Goal: Complete application form

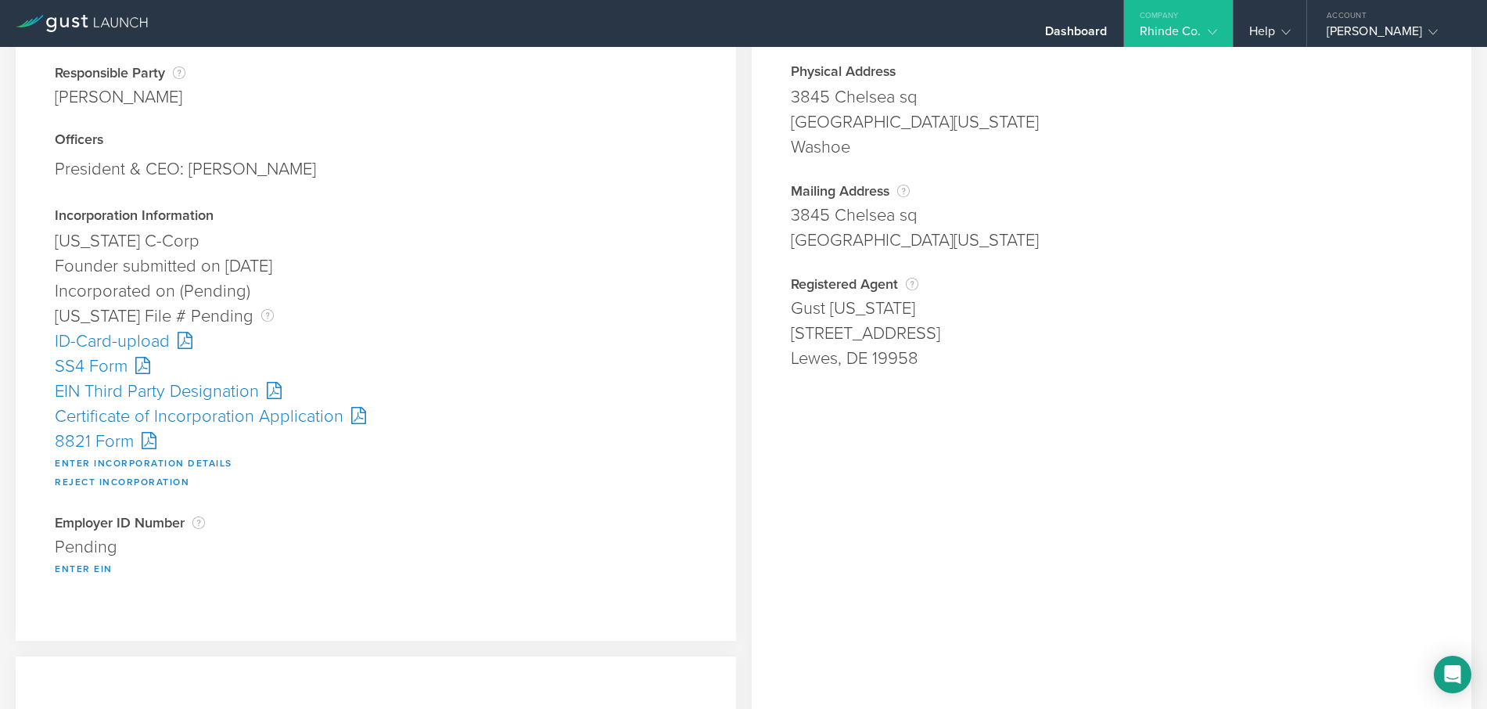
scroll to position [156, 0]
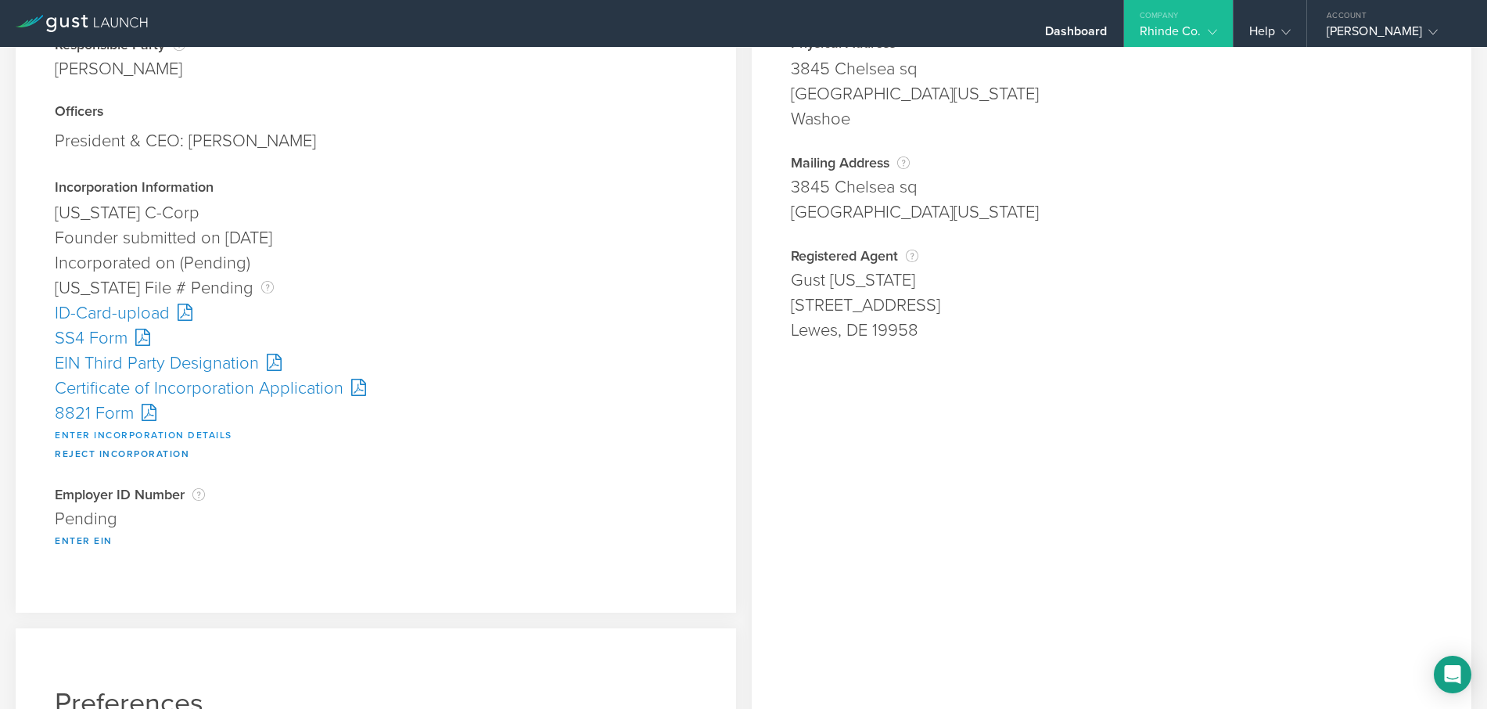
click at [212, 434] on button "Enter Incorporation Details" at bounding box center [144, 434] width 178 height 19
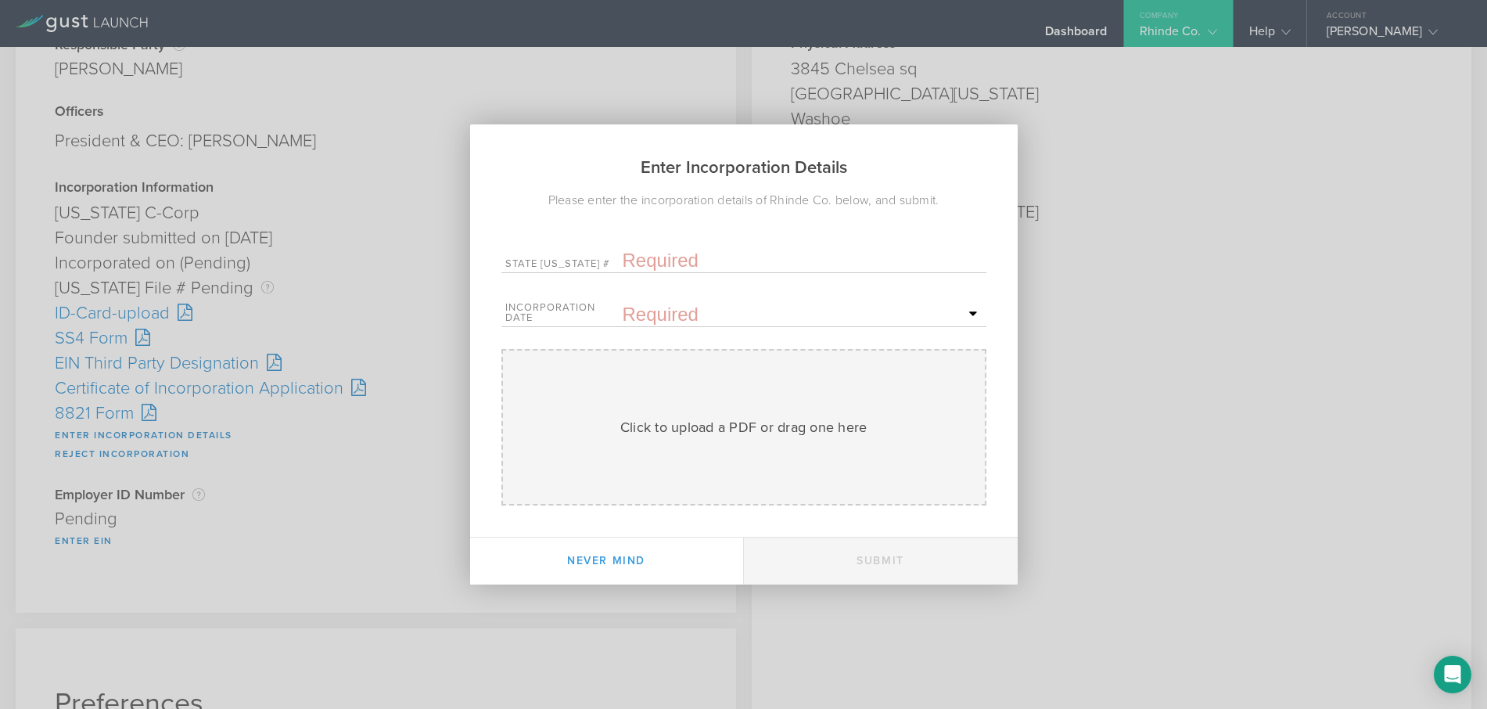
click at [657, 270] on input "text" at bounding box center [803, 260] width 360 height 23
type input "10286908"
drag, startPoint x: 651, startPoint y: 308, endPoint x: 644, endPoint y: 314, distance: 8.8
click at [651, 307] on input "text" at bounding box center [803, 314] width 360 height 23
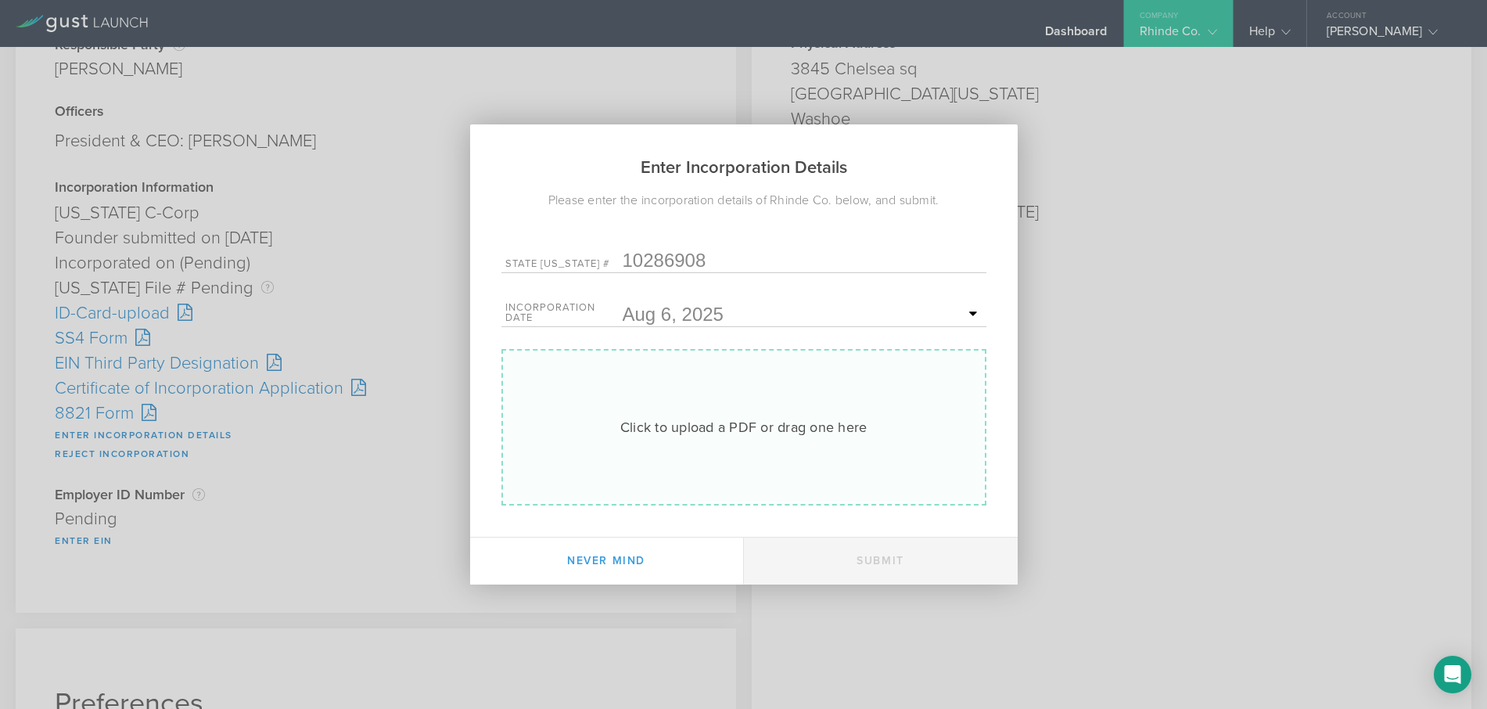
click at [720, 427] on div "Click to upload a PDF or drag one here" at bounding box center [743, 427] width 247 height 20
type input "C:\fakepath\20253595746.pdf"
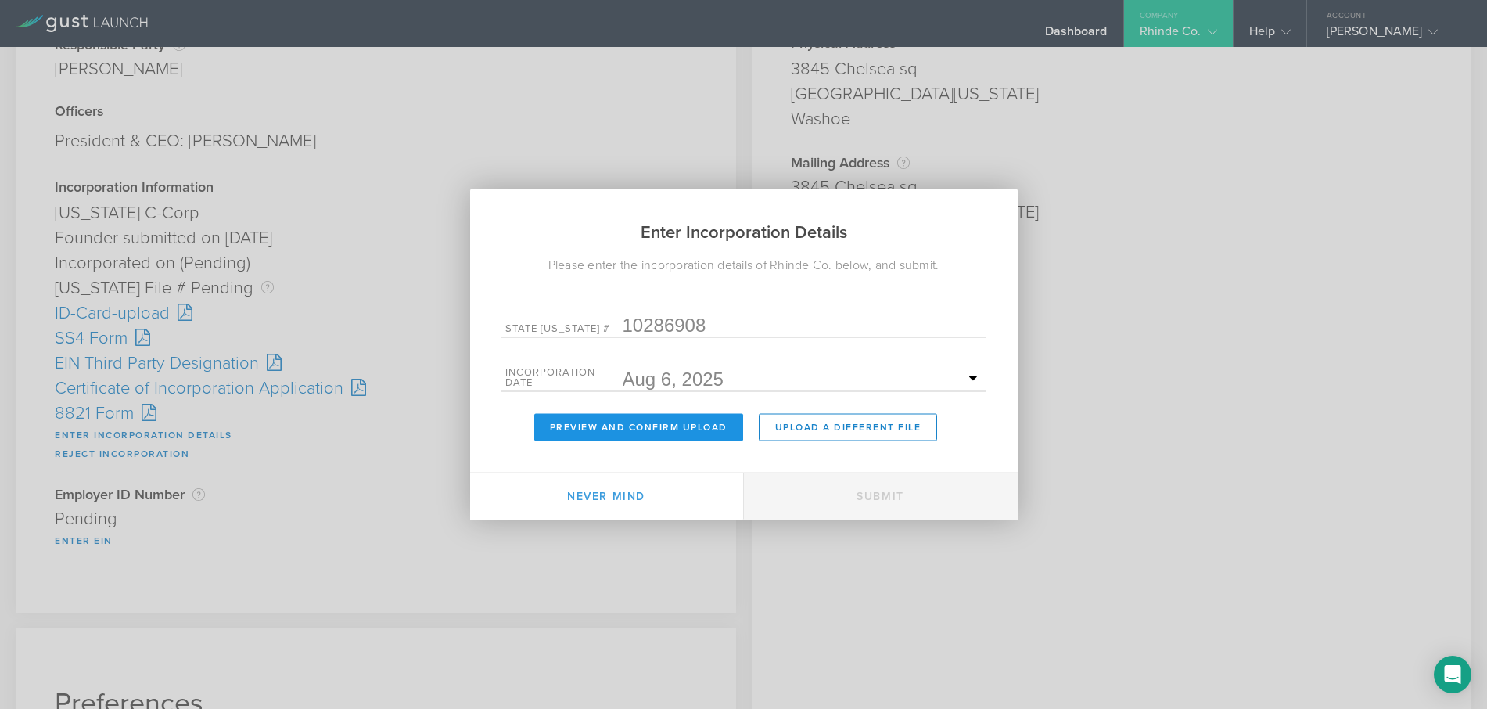
click at [620, 427] on button "Preview and Confirm Upload" at bounding box center [638, 427] width 209 height 27
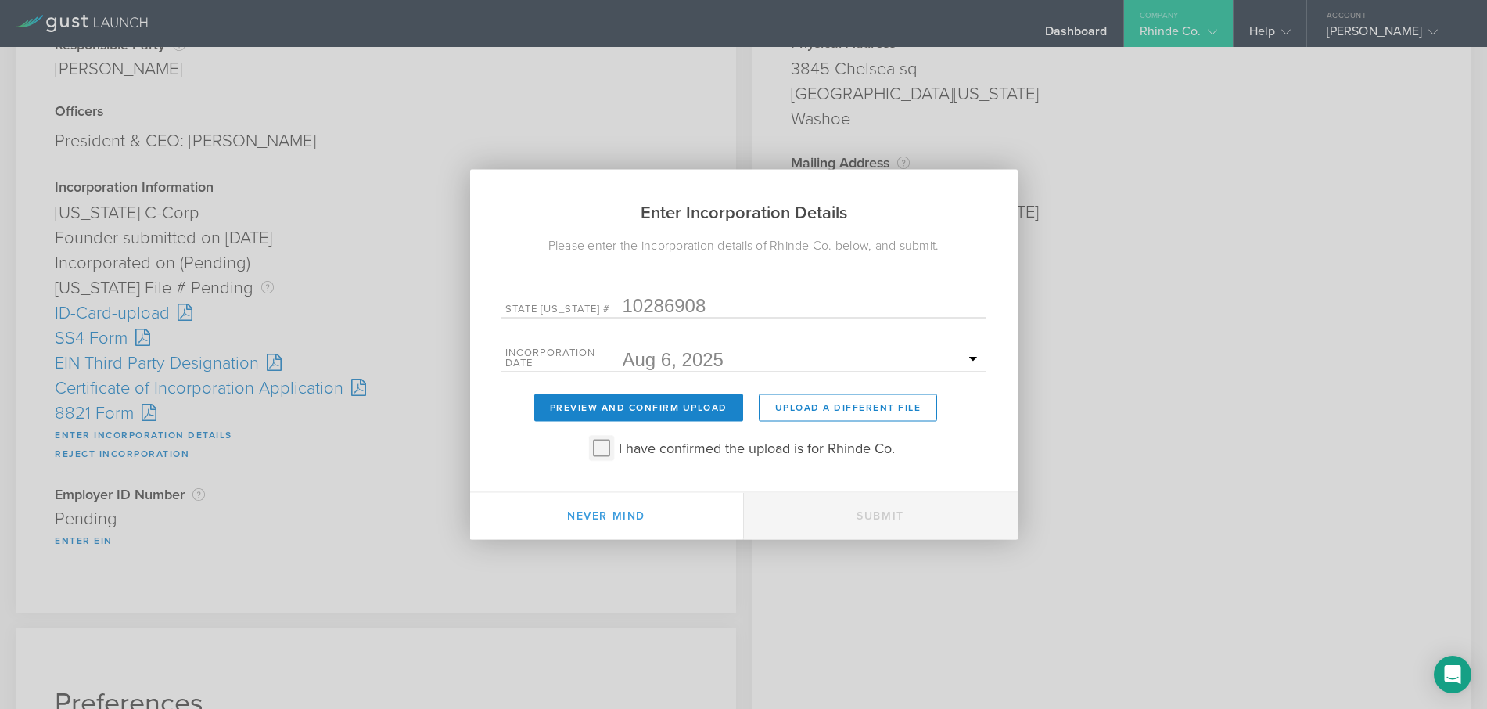
click at [599, 446] on input "I have confirmed the upload is for Rhinde Co." at bounding box center [601, 448] width 25 height 25
checkbox input "true"
click at [939, 516] on button "Submit" at bounding box center [881, 516] width 274 height 47
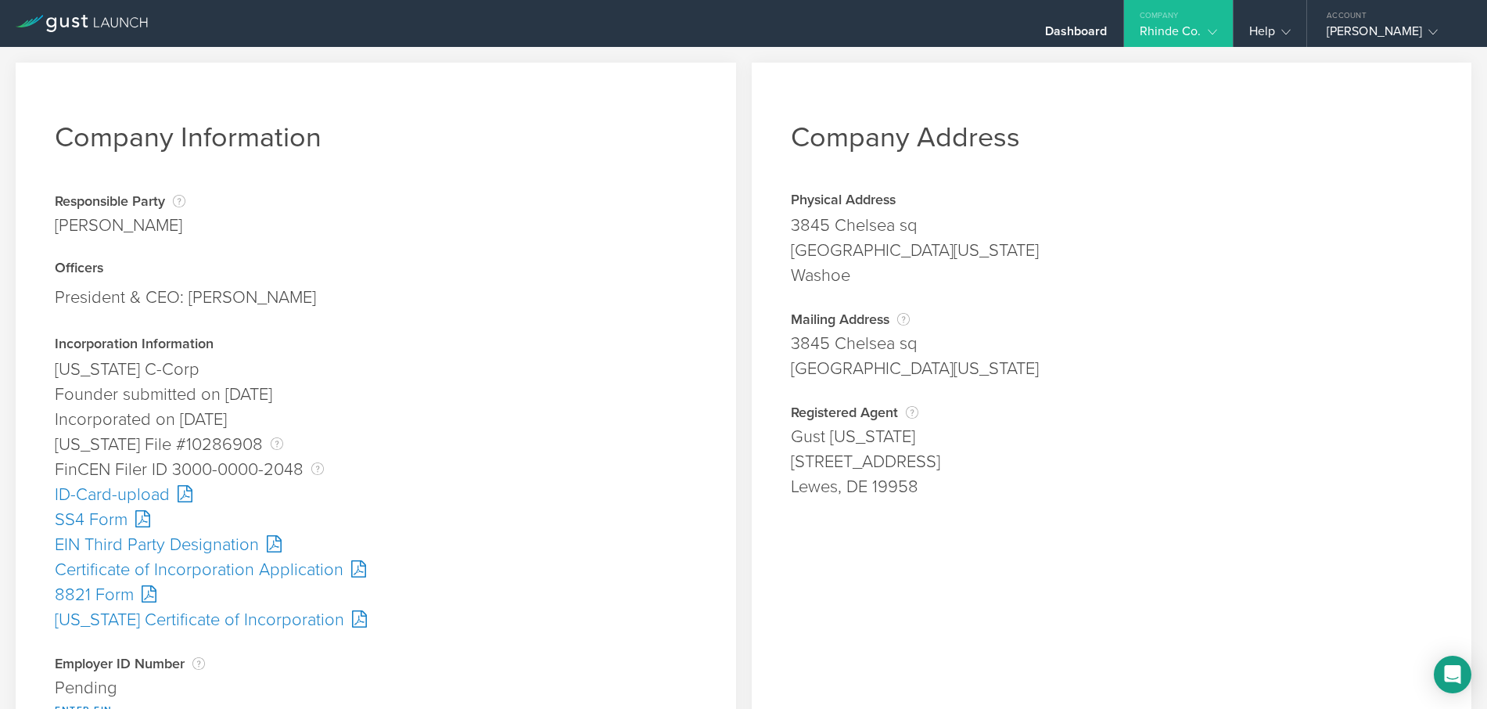
click at [112, 515] on div "SS4 Form" at bounding box center [376, 519] width 642 height 25
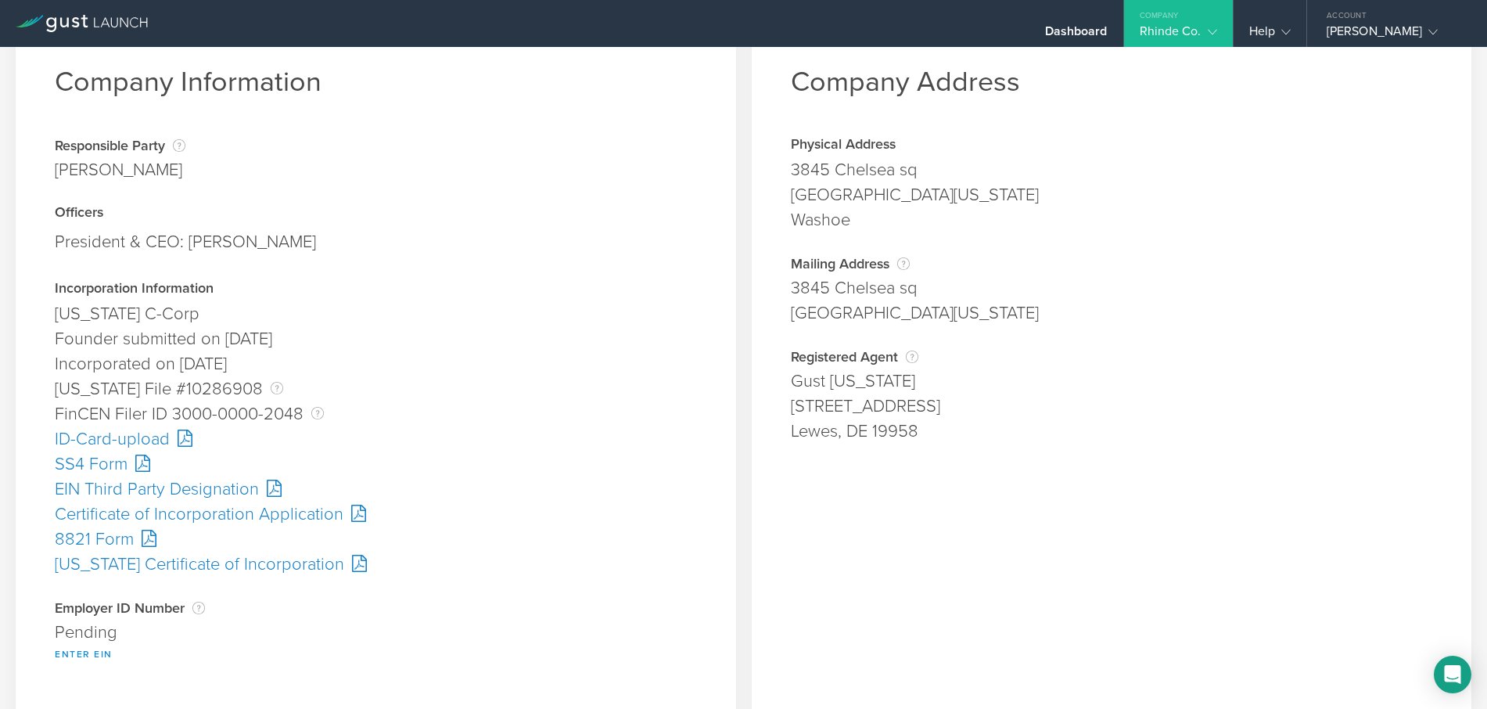
scroll to position [78, 0]
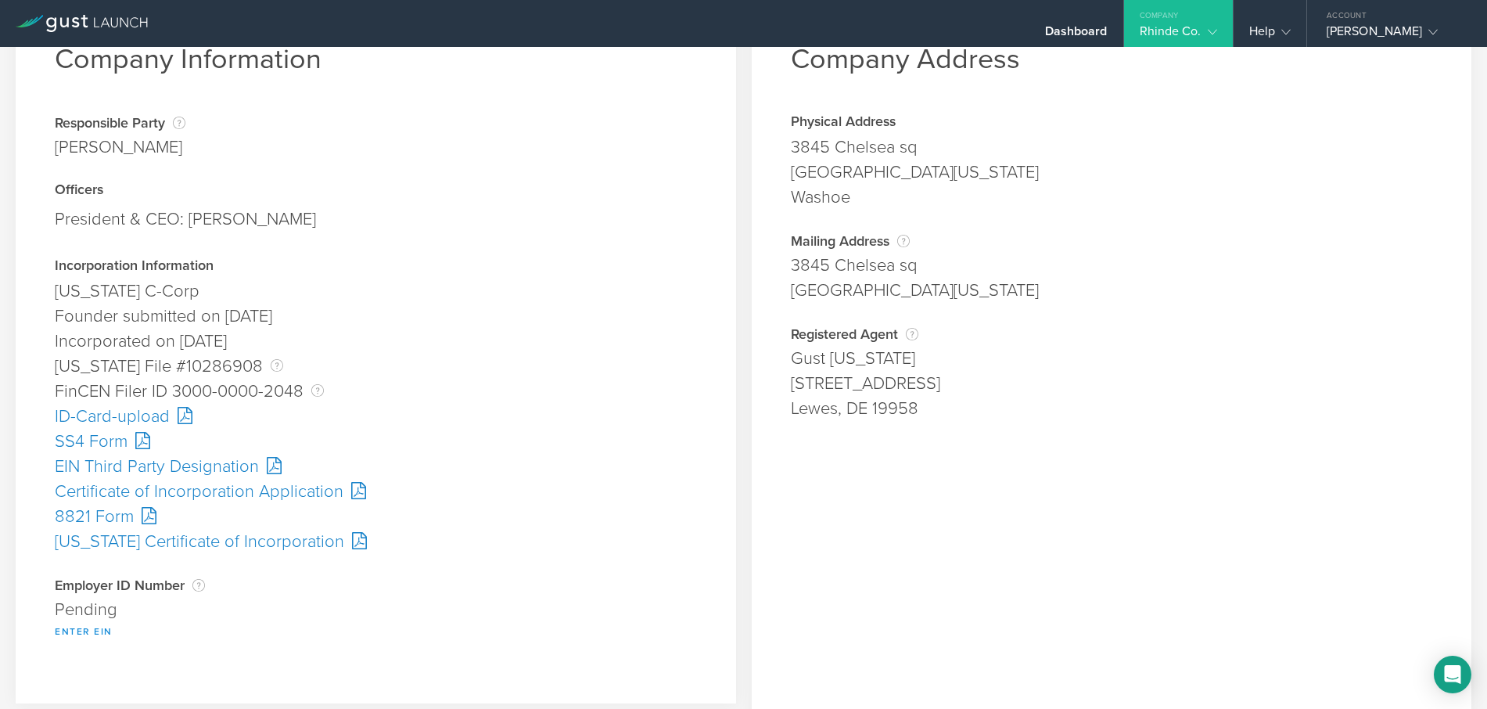
click at [93, 628] on button "Enter EIN" at bounding box center [84, 631] width 58 height 19
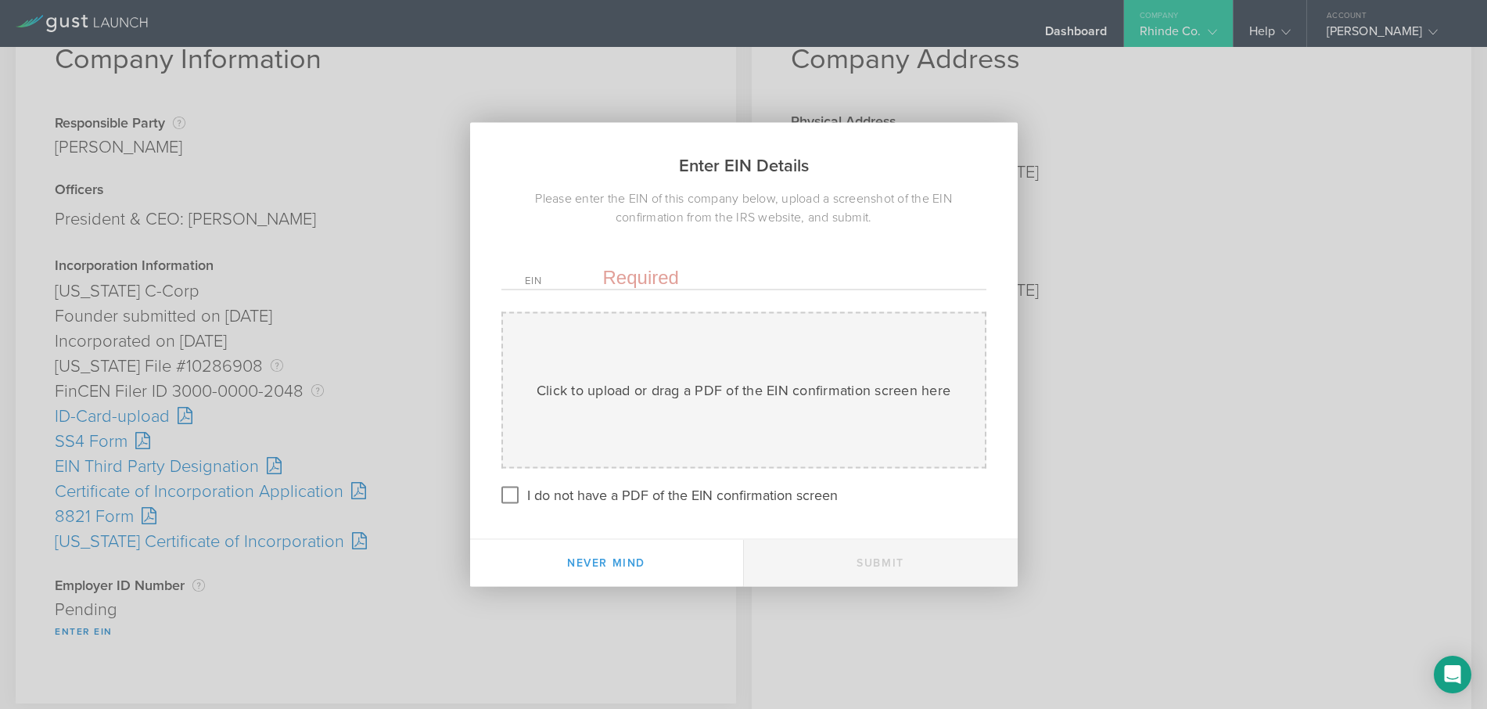
drag, startPoint x: 655, startPoint y: 283, endPoint x: 654, endPoint y: 292, distance: 8.6
click at [655, 283] on input "text" at bounding box center [783, 277] width 360 height 23
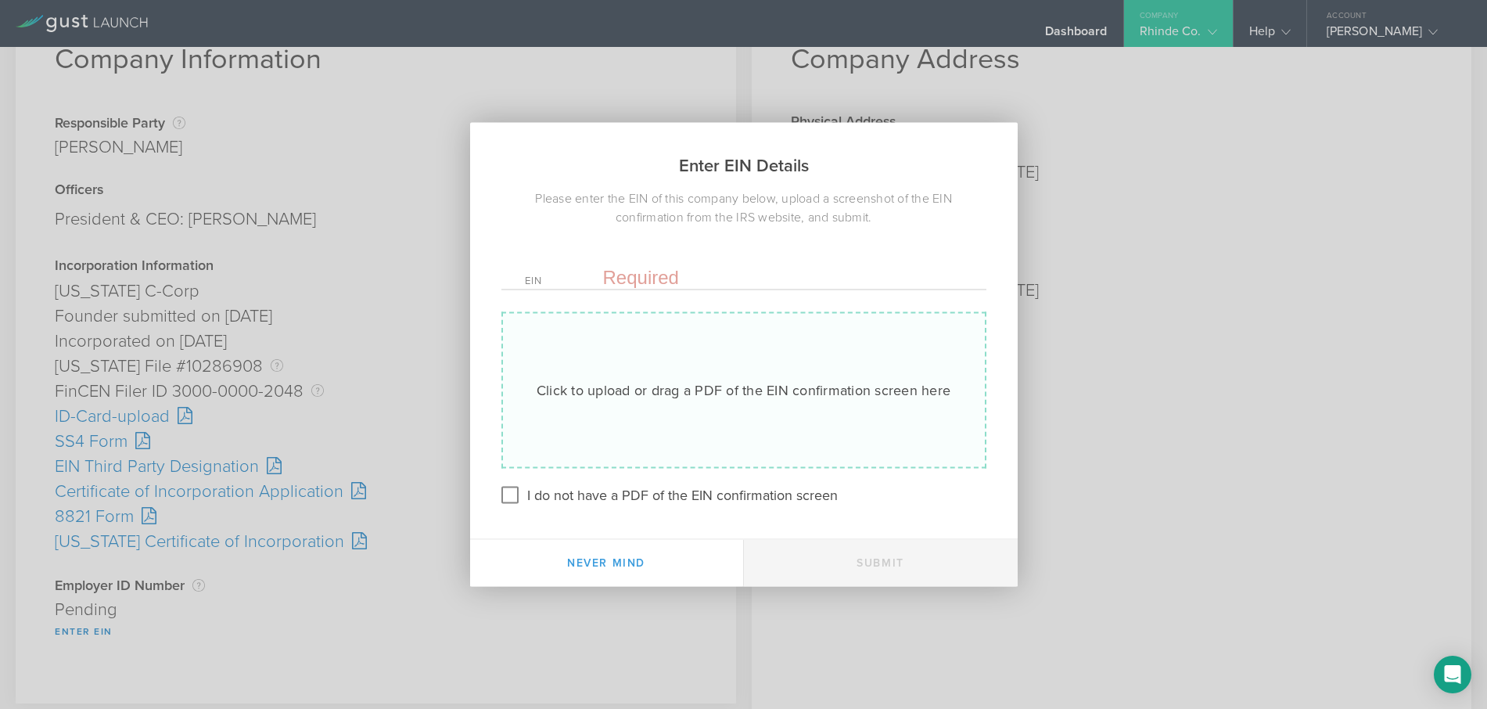
paste input "[US_EMPLOYER_IDENTIFICATION_NUMBER]"
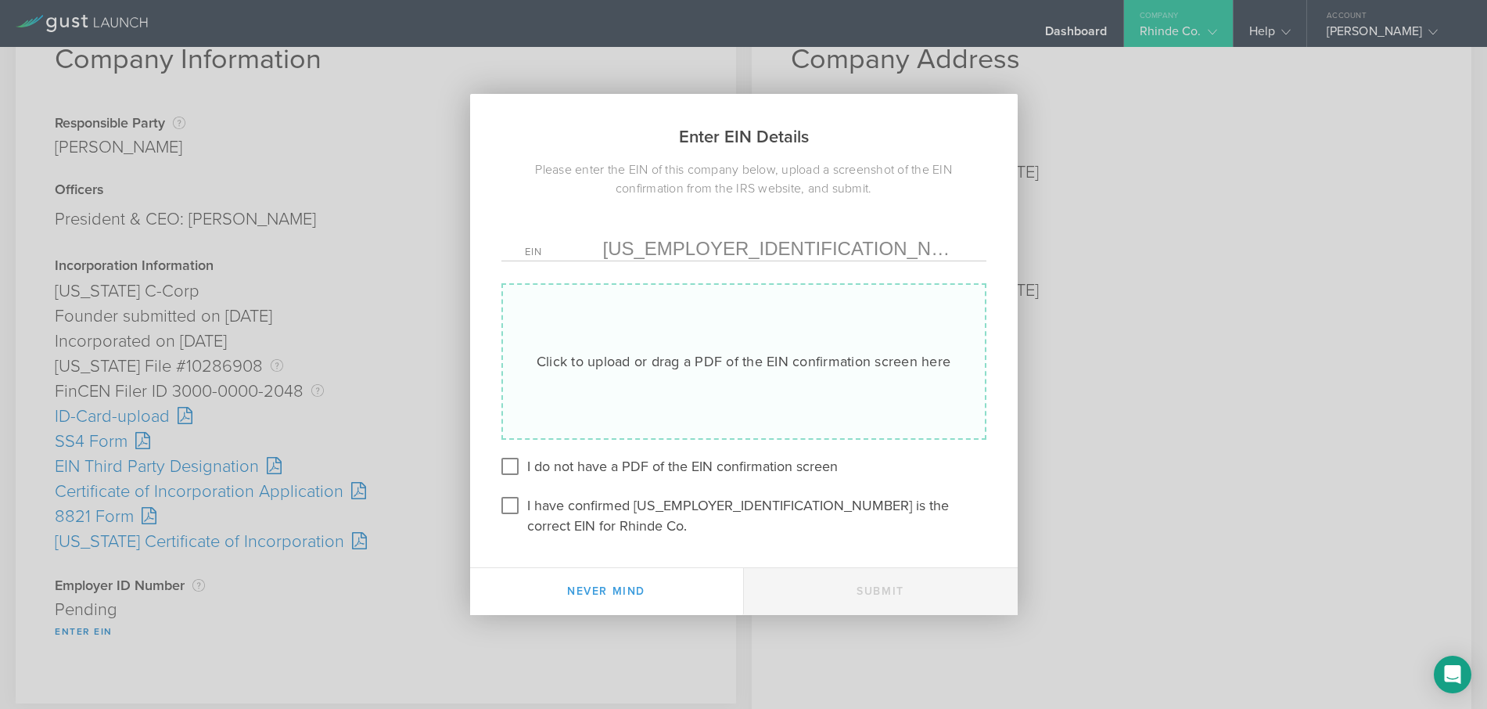
type input "[US_EMPLOYER_IDENTIFICATION_NUMBER]"
click at [645, 364] on div "Click to upload or drag a PDF of the EIN confirmation screen here" at bounding box center [744, 361] width 414 height 20
type input "C:\fakepath\EIN.pdf"
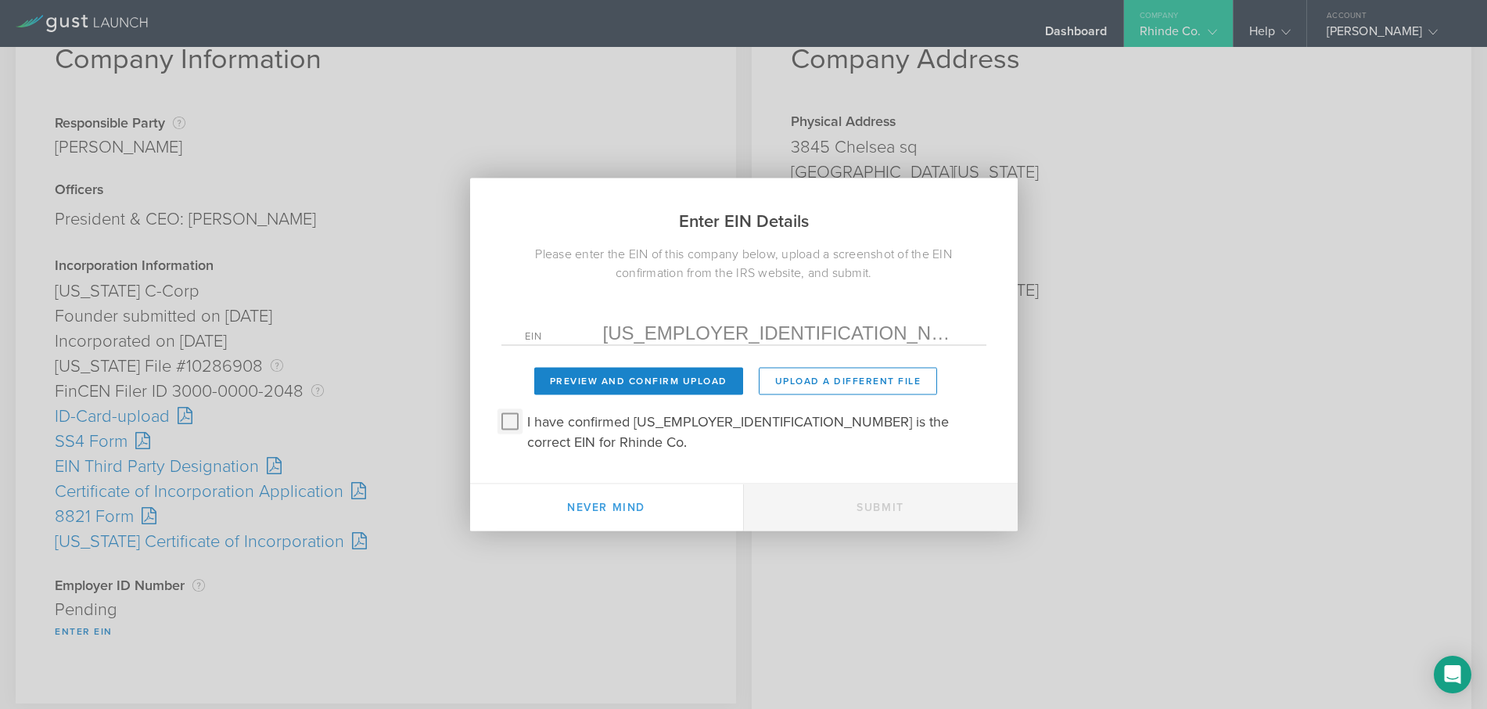
drag, startPoint x: 509, startPoint y: 432, endPoint x: 574, endPoint y: 410, distance: 68.5
click at [510, 431] on input "I have confirmed 39-3701264 is the correct EIN for Rhinde Co." at bounding box center [509, 421] width 25 height 25
checkbox input "true"
click at [611, 395] on button "Preview and Confirm Upload" at bounding box center [638, 381] width 209 height 27
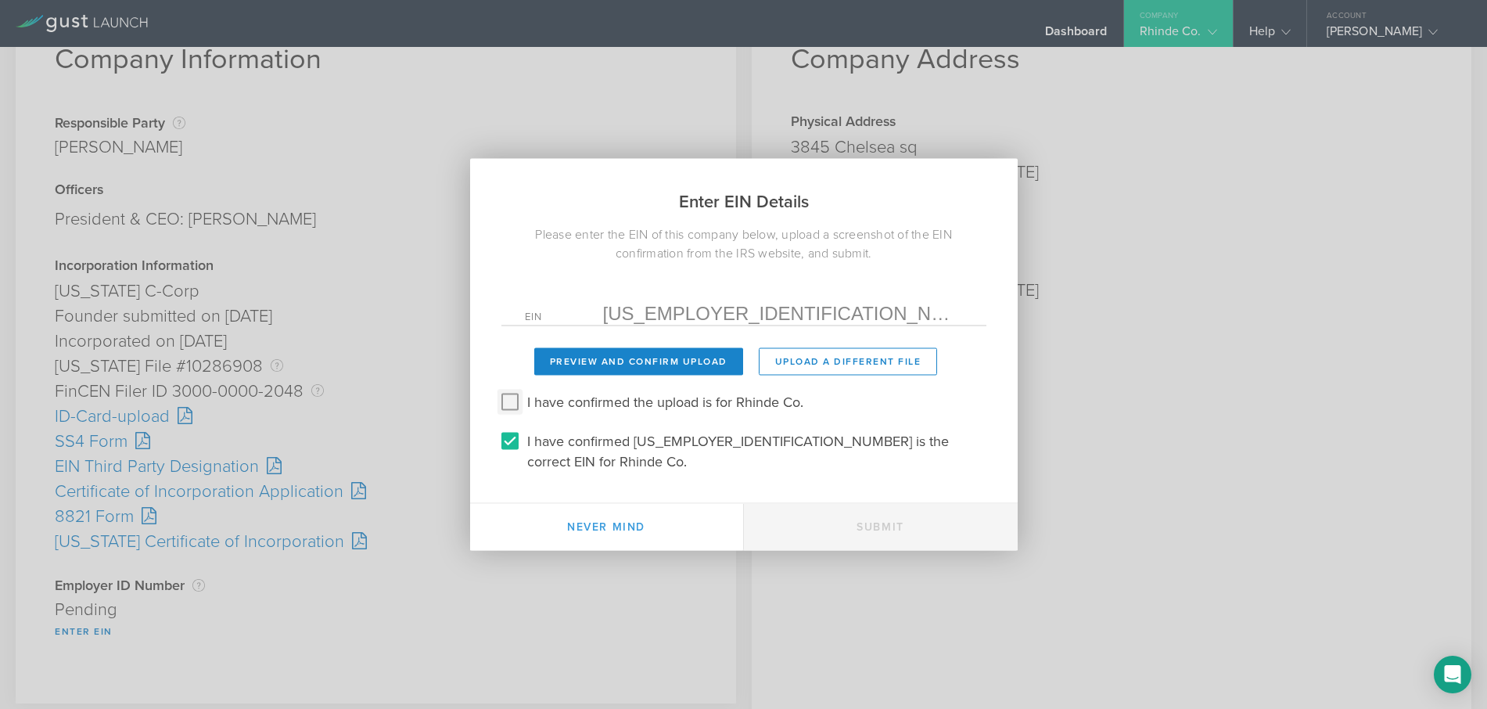
click at [515, 414] on input "I have confirmed the upload is for Rhinde Co." at bounding box center [509, 401] width 25 height 25
checkbox input "true"
drag, startPoint x: 888, startPoint y: 516, endPoint x: 871, endPoint y: 525, distance: 18.5
click at [888, 517] on button "Submit" at bounding box center [881, 527] width 274 height 47
